Goal: Navigation & Orientation: Find specific page/section

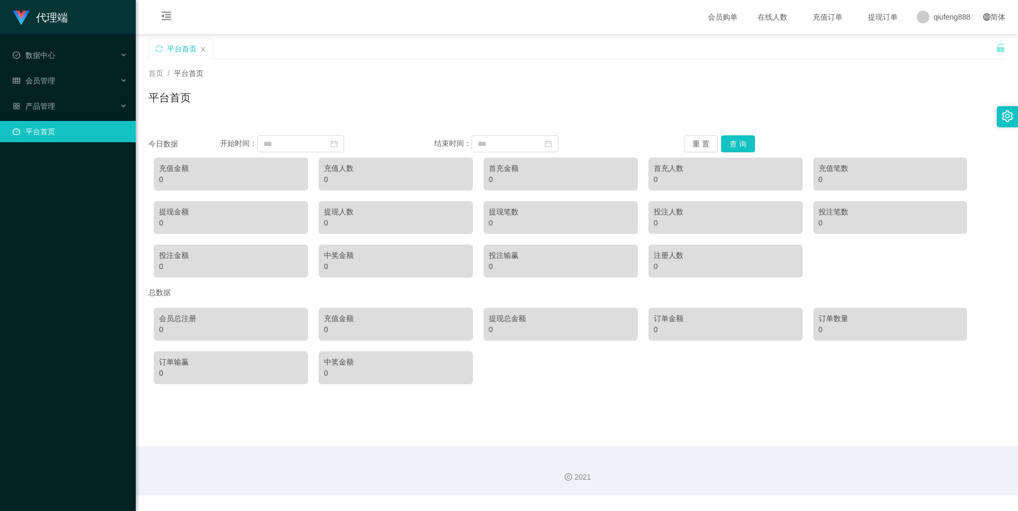
click at [1009, 120] on icon "图标: setting" at bounding box center [1008, 116] width 12 height 12
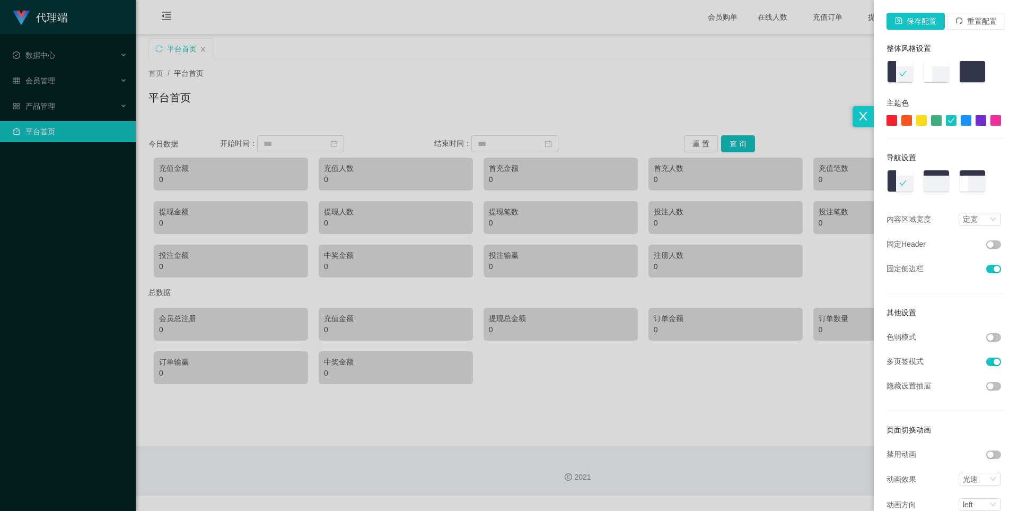
click at [687, 86] on div at bounding box center [509, 255] width 1018 height 511
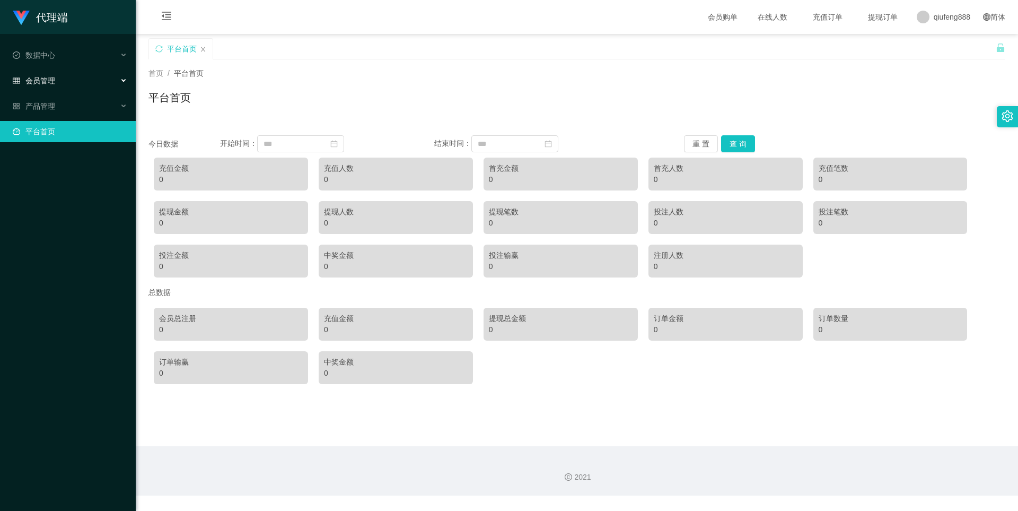
click at [24, 86] on div "会员管理" at bounding box center [68, 80] width 136 height 21
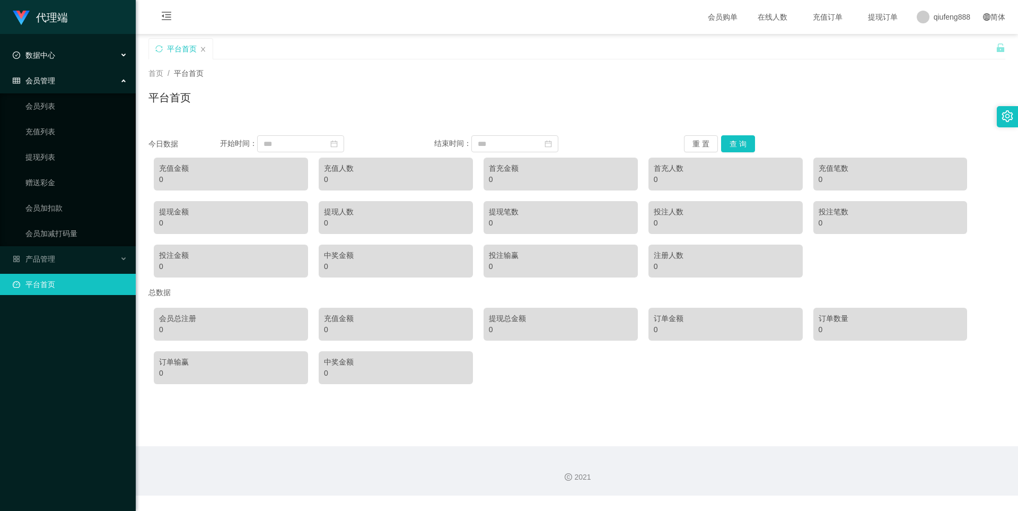
click at [71, 59] on div "数据中心" at bounding box center [68, 55] width 136 height 21
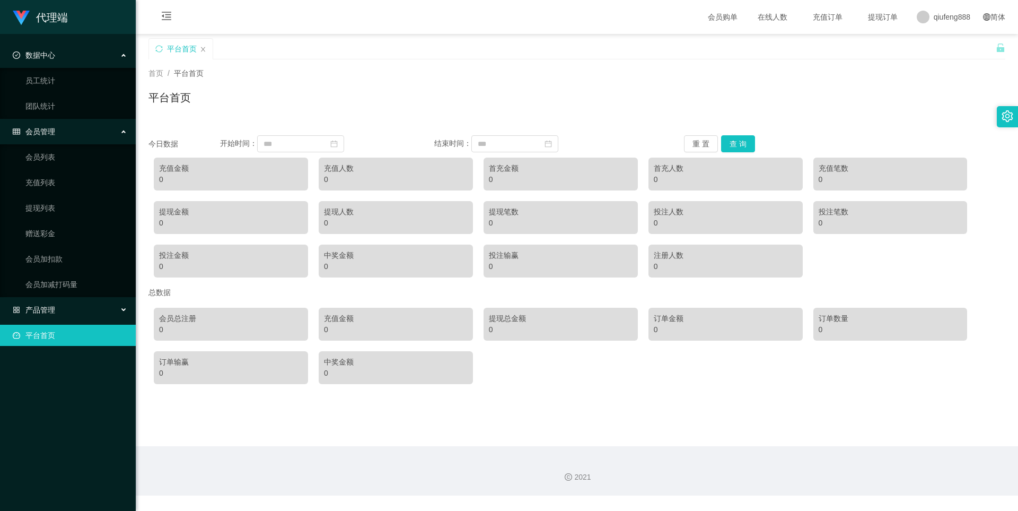
click at [56, 306] on div "产品管理" at bounding box center [68, 309] width 136 height 21
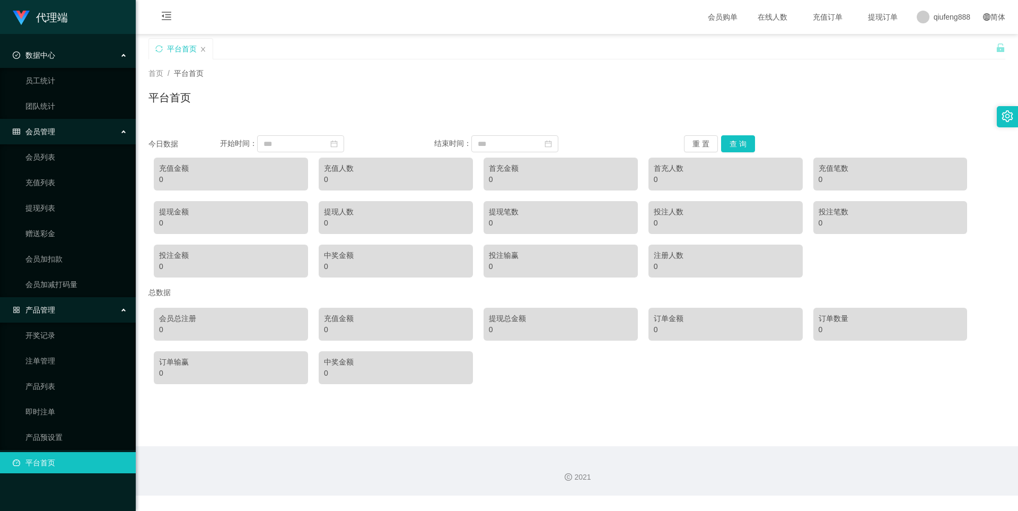
click at [90, 309] on div "产品管理" at bounding box center [68, 309] width 136 height 21
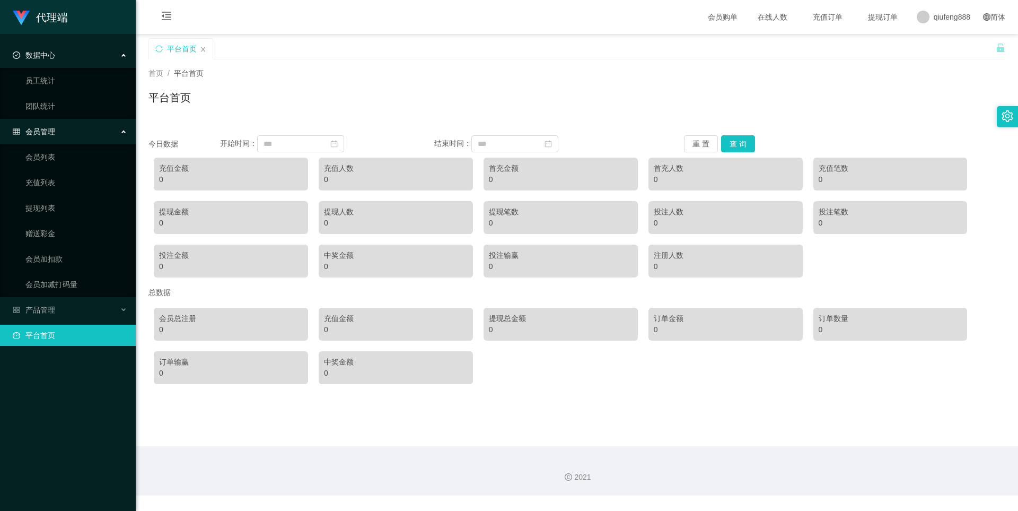
click at [91, 127] on div "会员管理" at bounding box center [68, 131] width 136 height 21
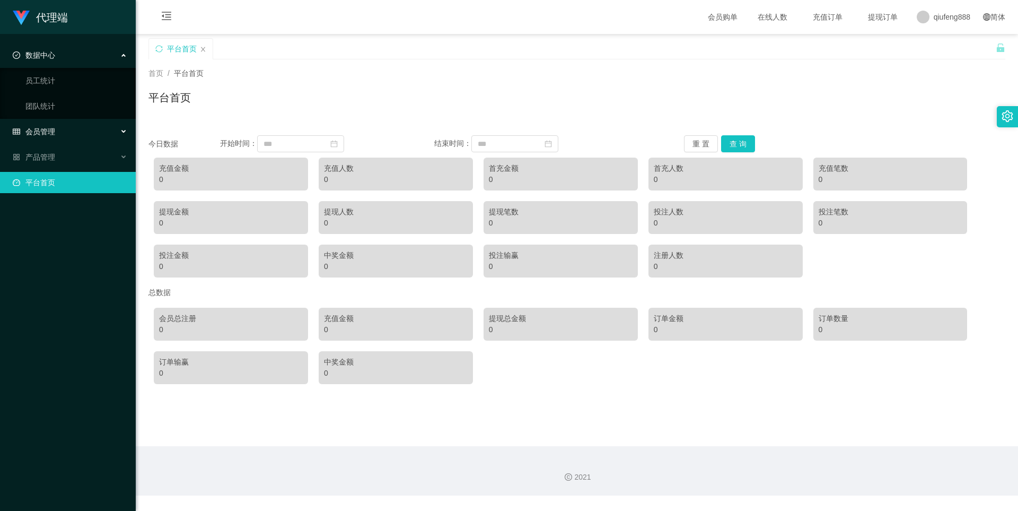
click at [87, 136] on div "会员管理" at bounding box center [68, 131] width 136 height 21
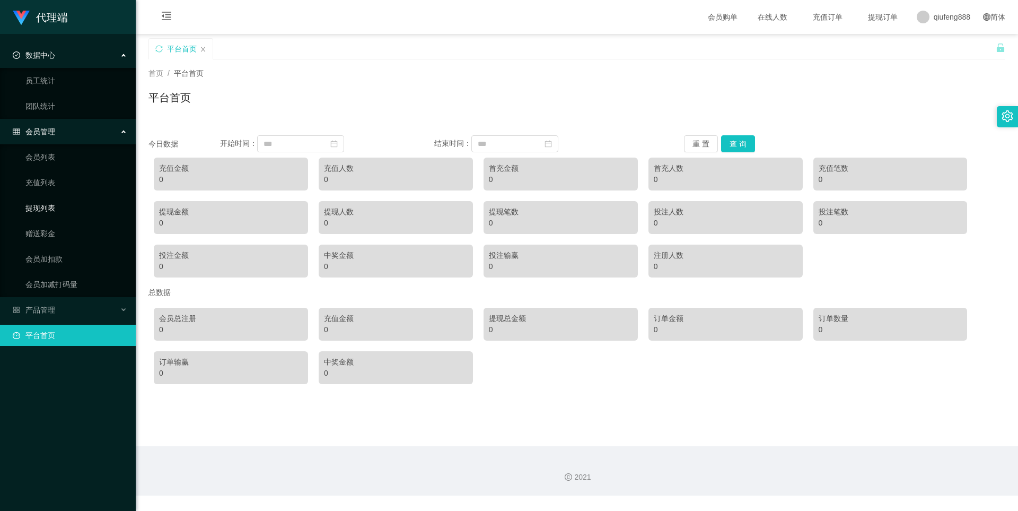
click at [74, 209] on link "提现列表" at bounding box center [76, 207] width 102 height 21
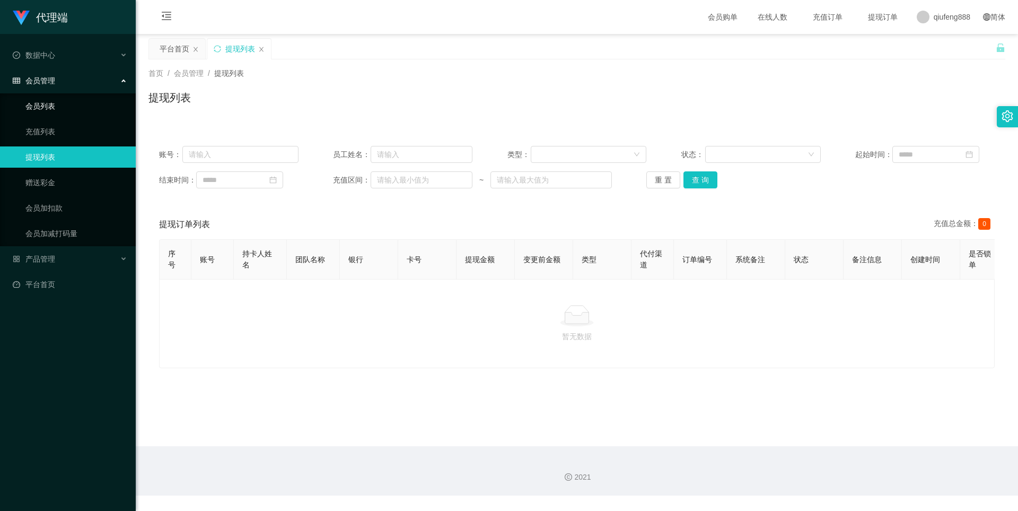
click at [73, 104] on link "会员列表" at bounding box center [76, 105] width 102 height 21
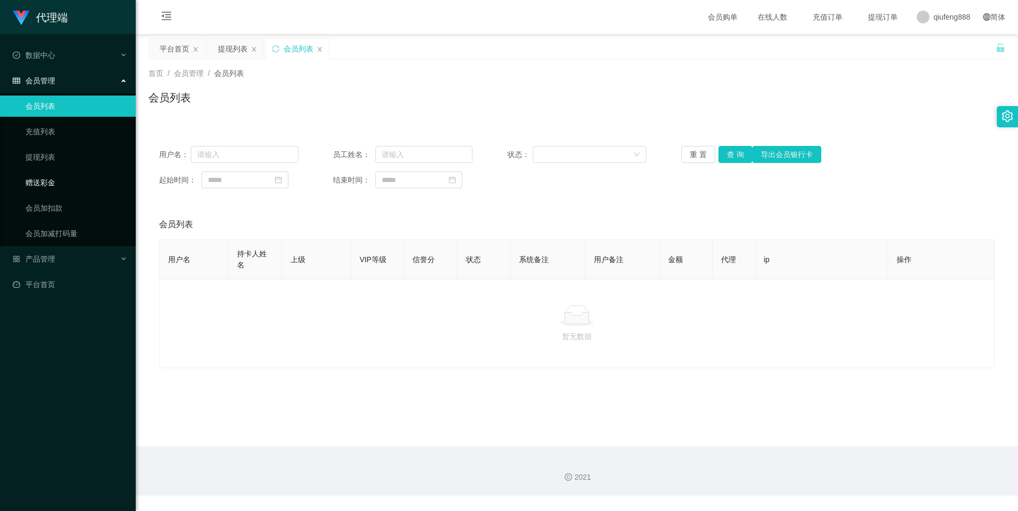
click at [70, 183] on link "赠送彩金" at bounding box center [76, 182] width 102 height 21
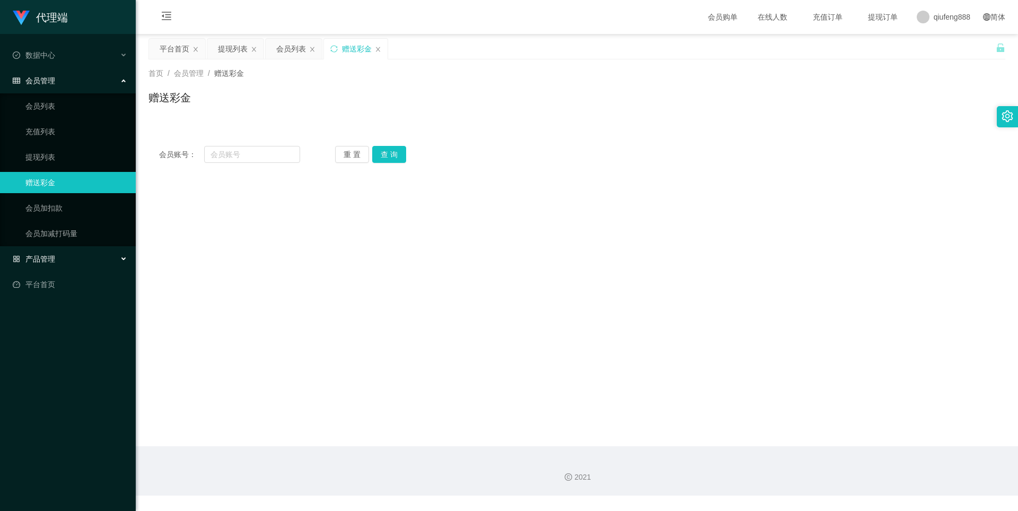
click at [83, 260] on div "产品管理" at bounding box center [68, 258] width 136 height 21
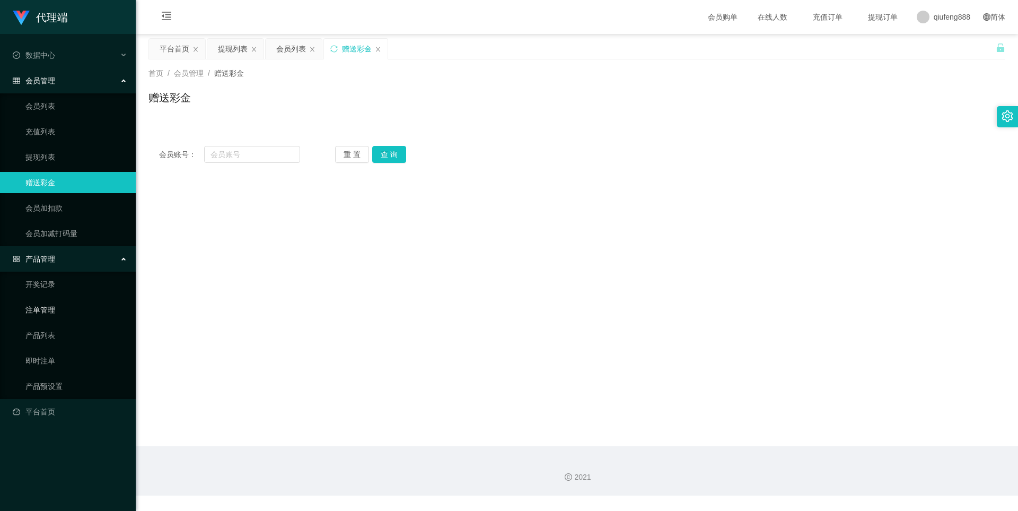
click at [75, 312] on link "注单管理" at bounding box center [76, 309] width 102 height 21
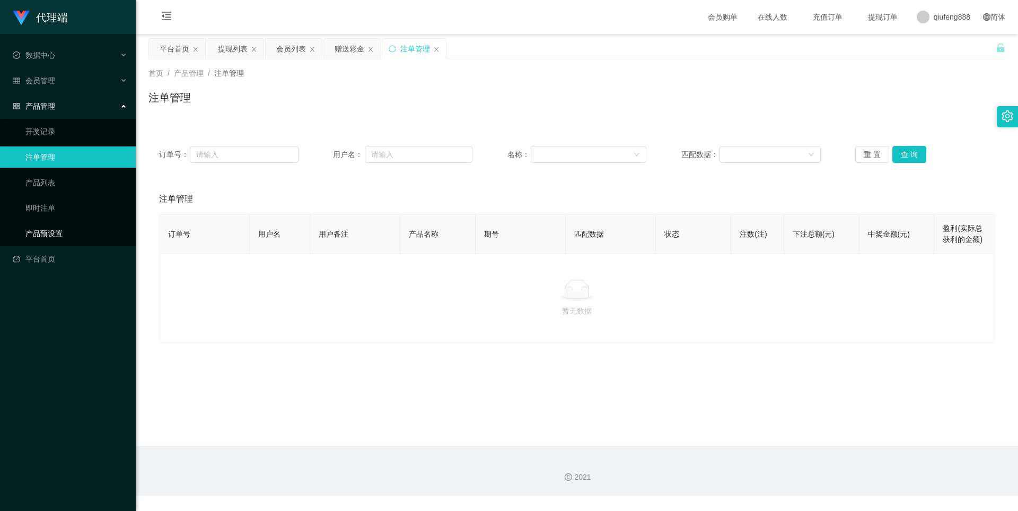
click at [75, 233] on link "产品预设置" at bounding box center [76, 233] width 102 height 21
